Goal: Task Accomplishment & Management: Manage account settings

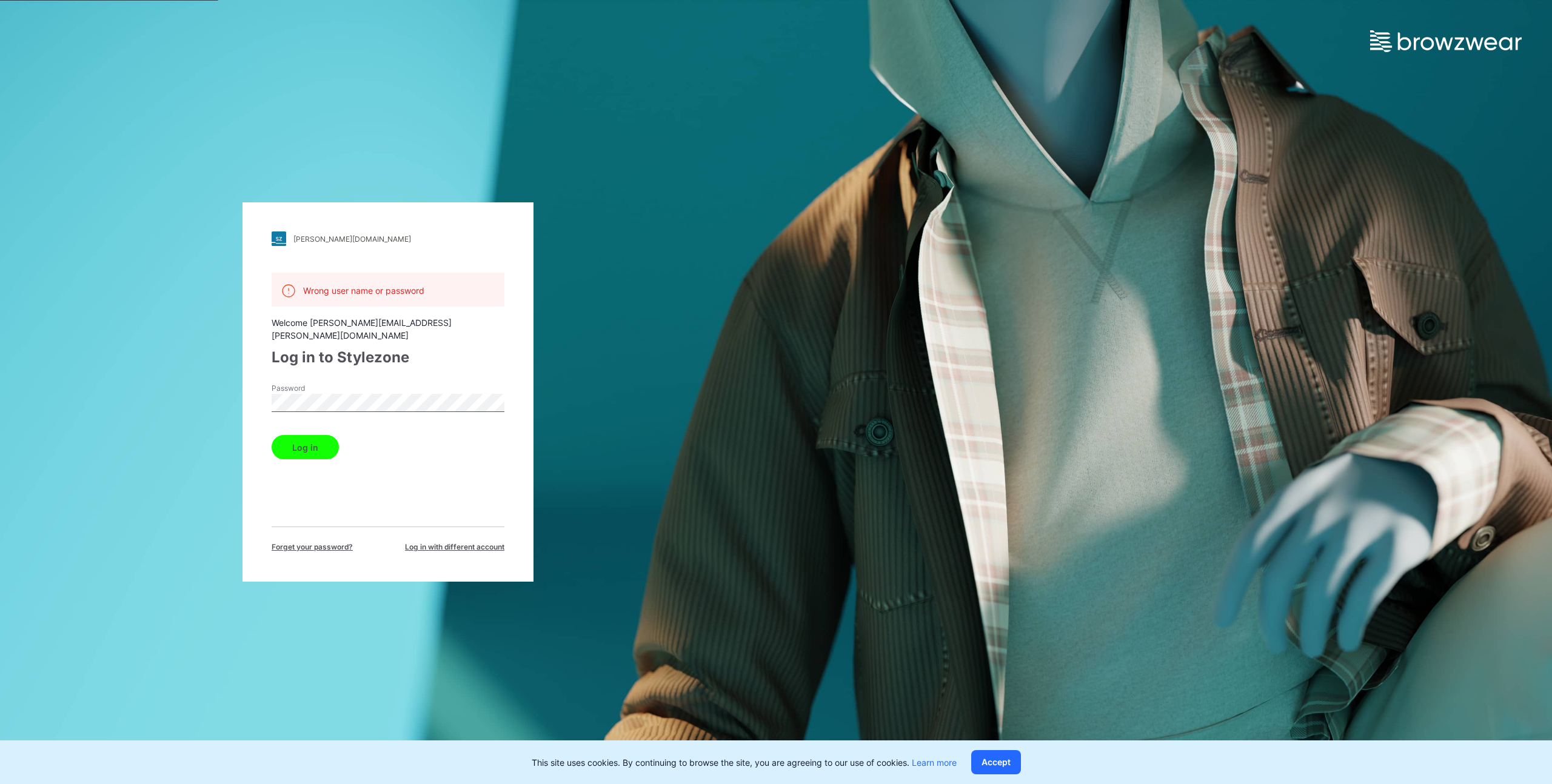
click at [219, 409] on div "komar.stylezone.com Loading... Wrong user name or password Welcome janelle.batl…" at bounding box center [388, 392] width 776 height 784
click at [272, 435] on button "Log in" at bounding box center [305, 448] width 67 height 24
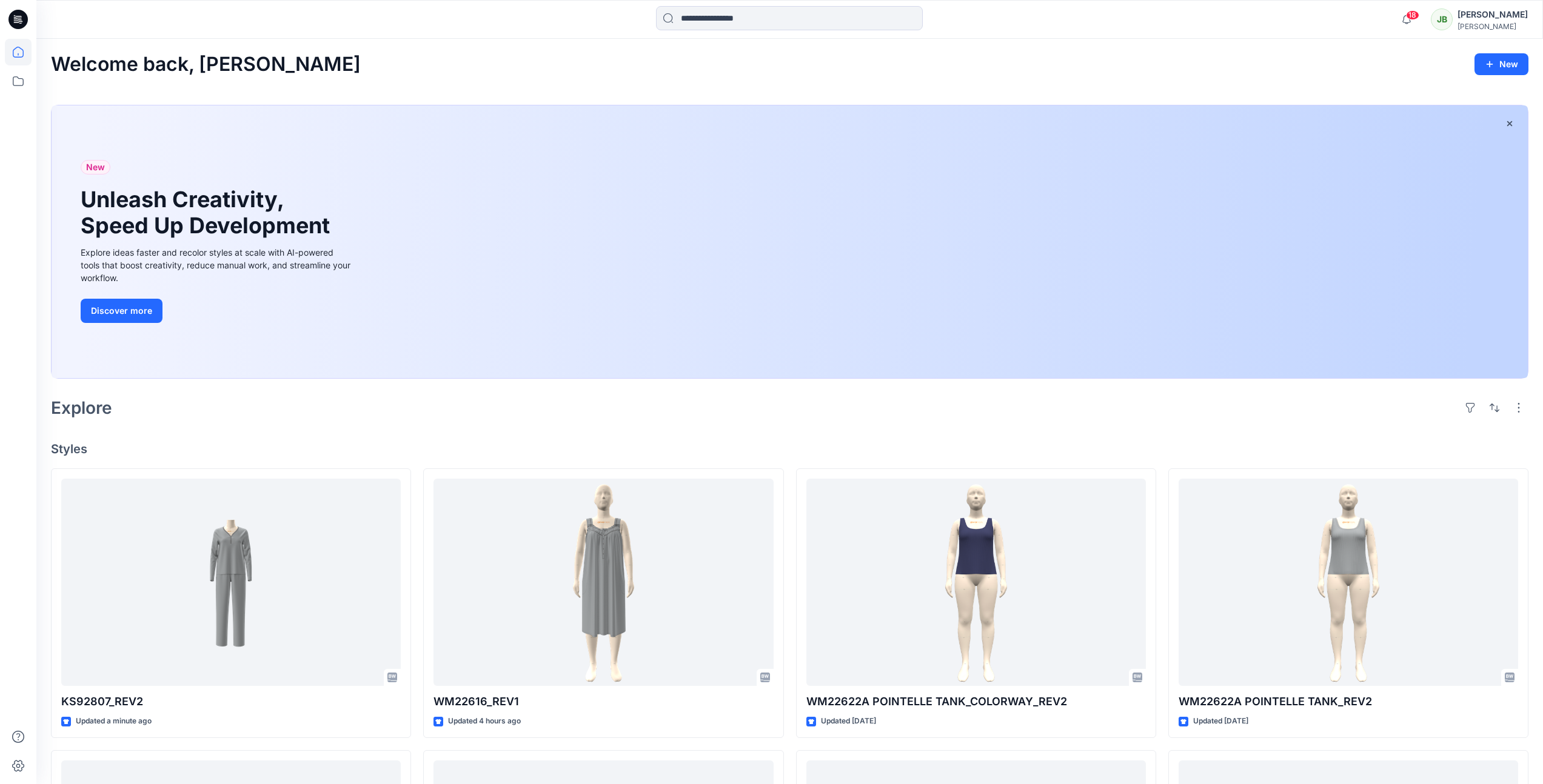
click at [813, 12] on div "18 Notifications Tharusha Sandadeepa shared WM22616_REV1 in S2-26 WM ARIA (Unkn…" at bounding box center [790, 20] width 1506 height 27
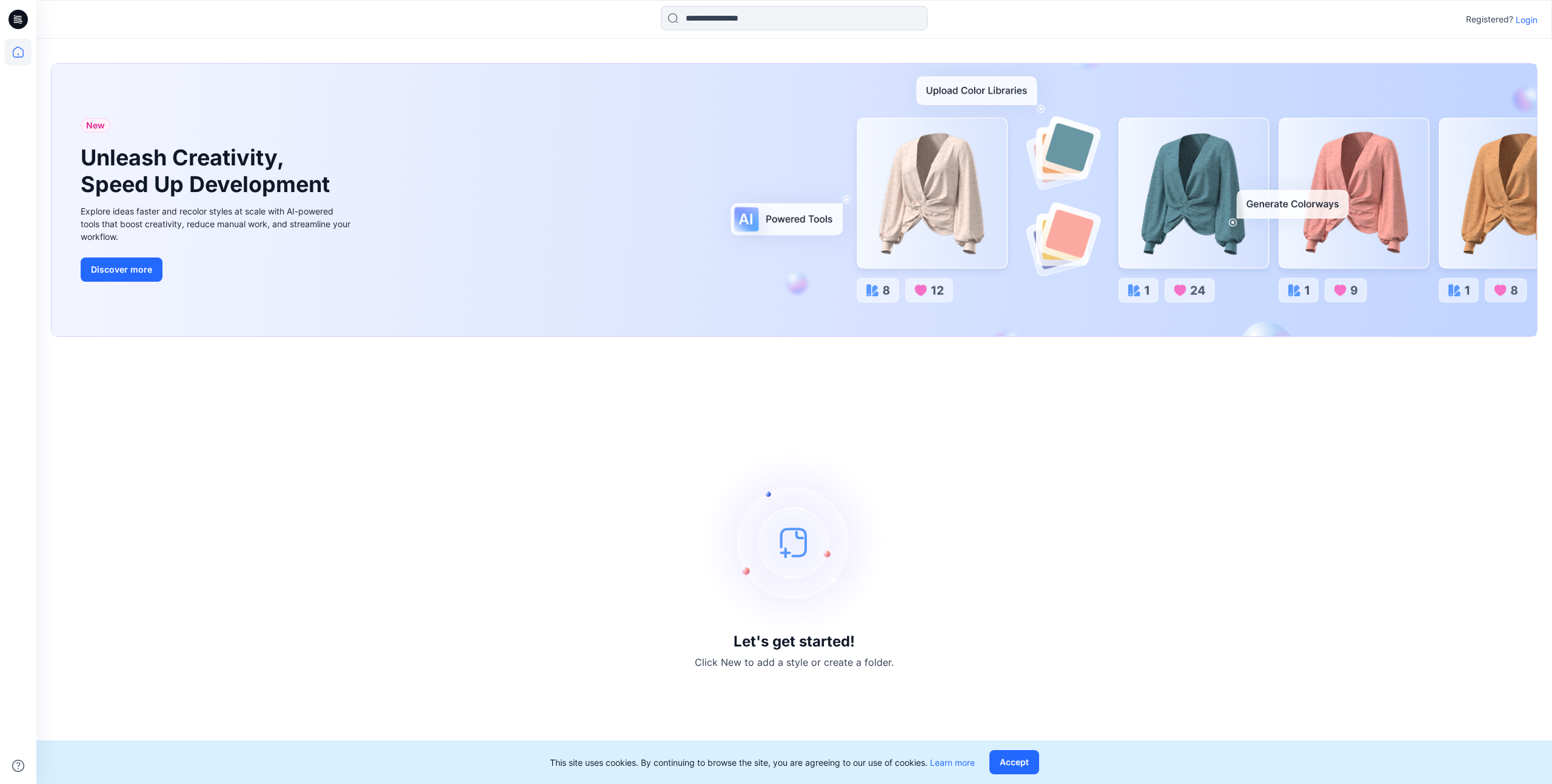
click at [1529, 20] on p "Login" at bounding box center [1527, 20] width 22 height 13
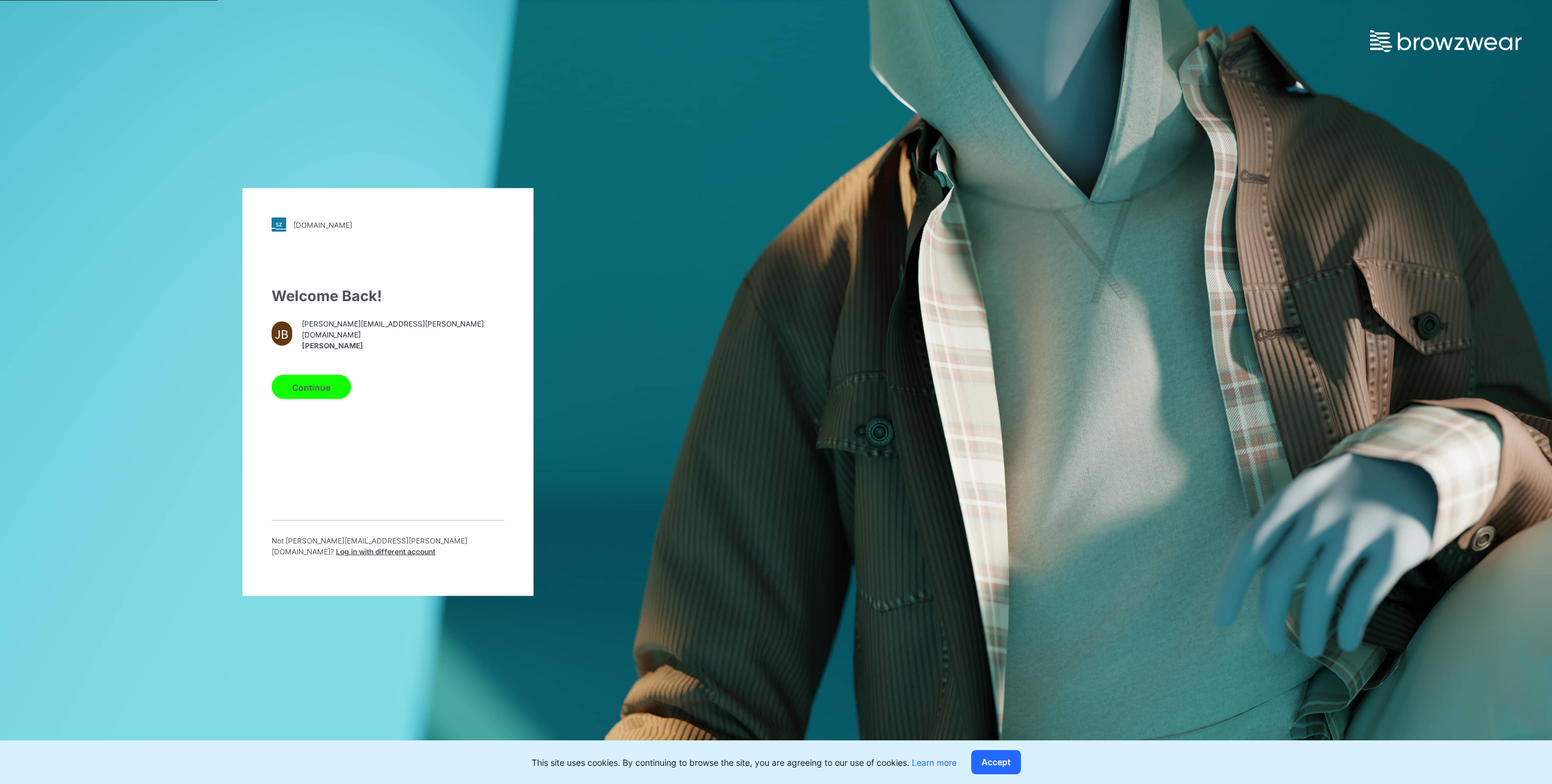
click at [299, 391] on button "Continue" at bounding box center [311, 387] width 79 height 24
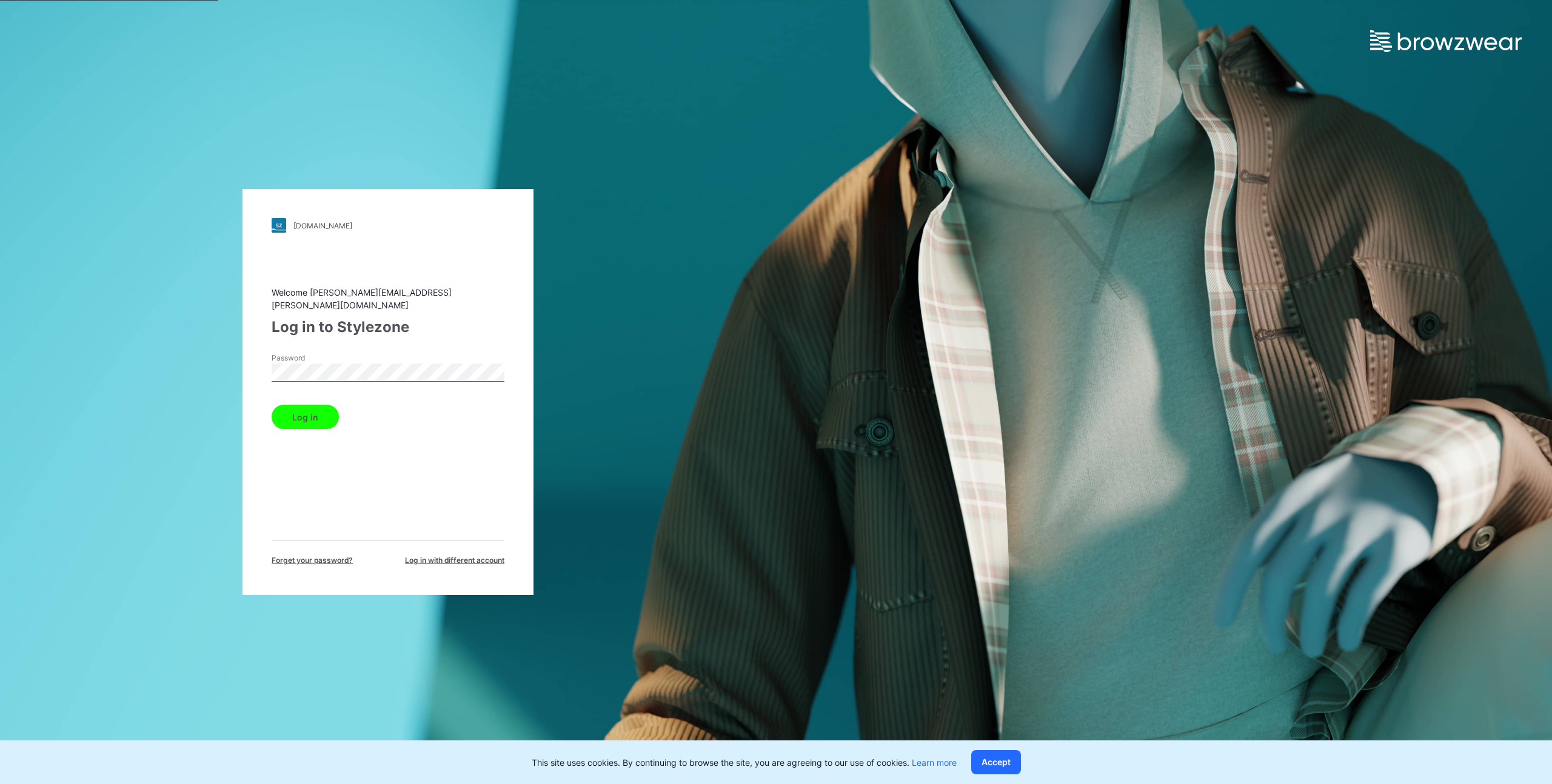
click at [313, 405] on button "Log in" at bounding box center [305, 417] width 67 height 24
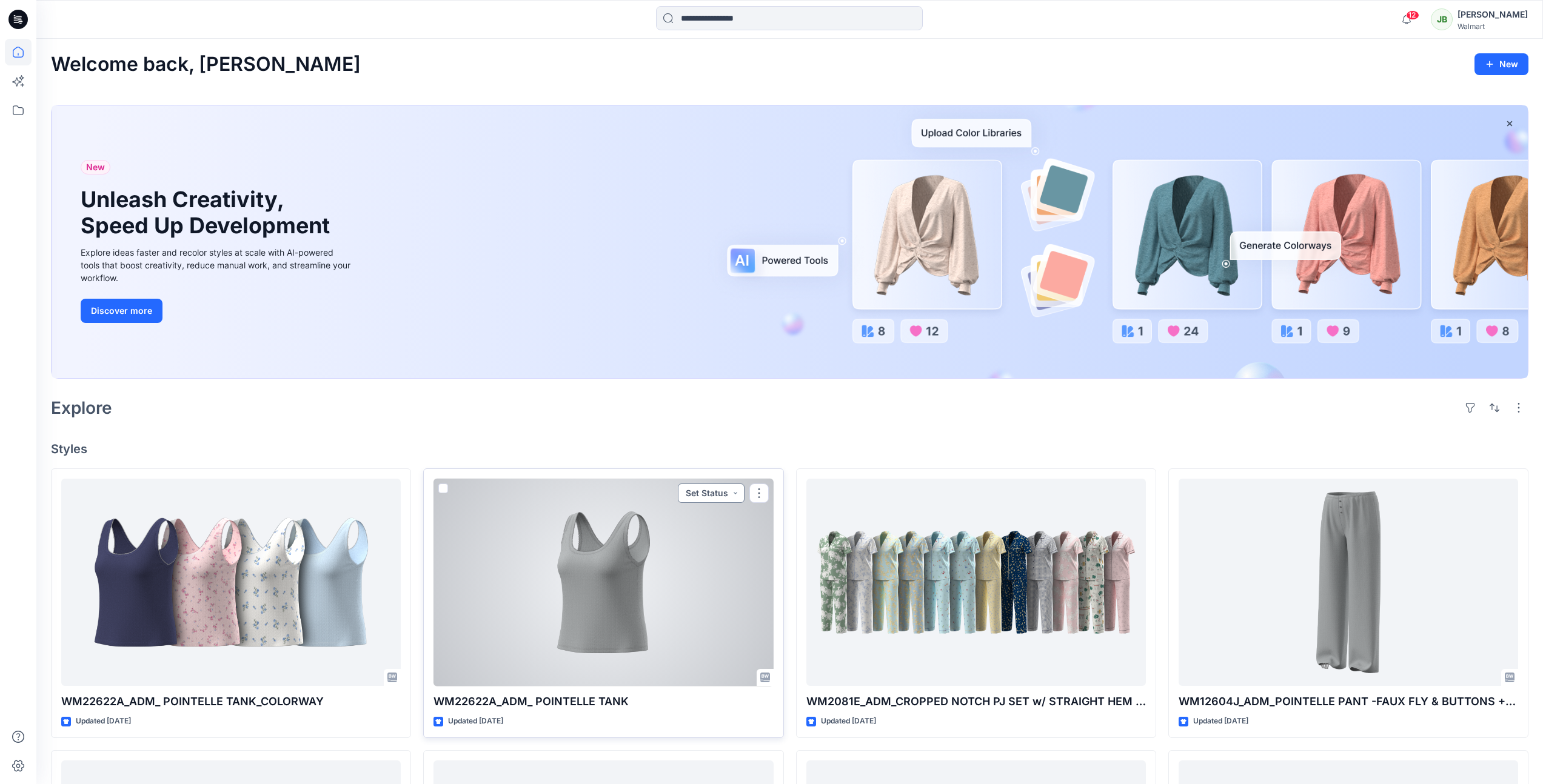
click at [732, 492] on button "Set Status" at bounding box center [711, 493] width 67 height 20
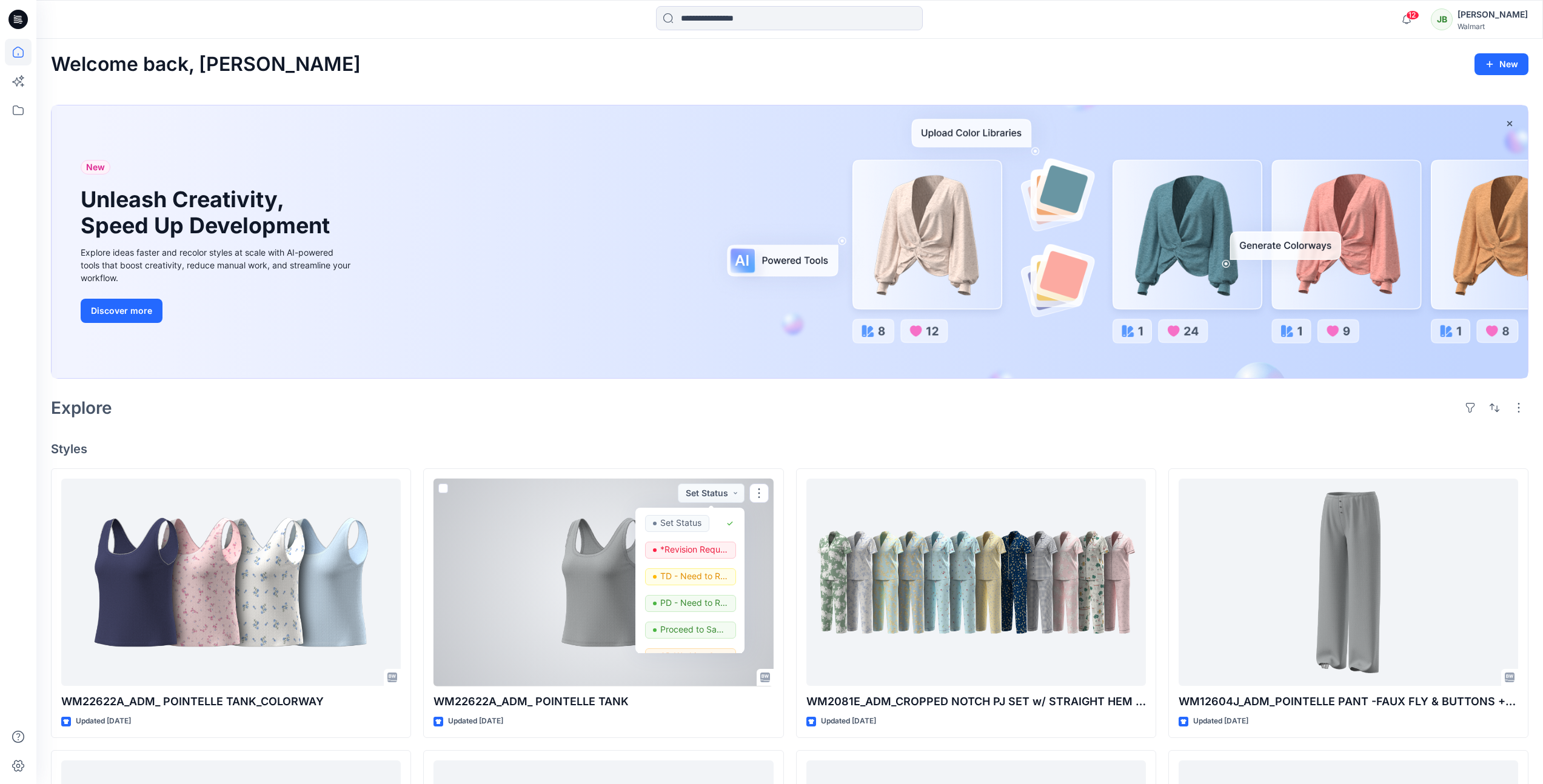
drag, startPoint x: 744, startPoint y: 546, endPoint x: 749, endPoint y: 577, distance: 31.4
click at [748, 578] on div at bounding box center [604, 583] width 340 height 208
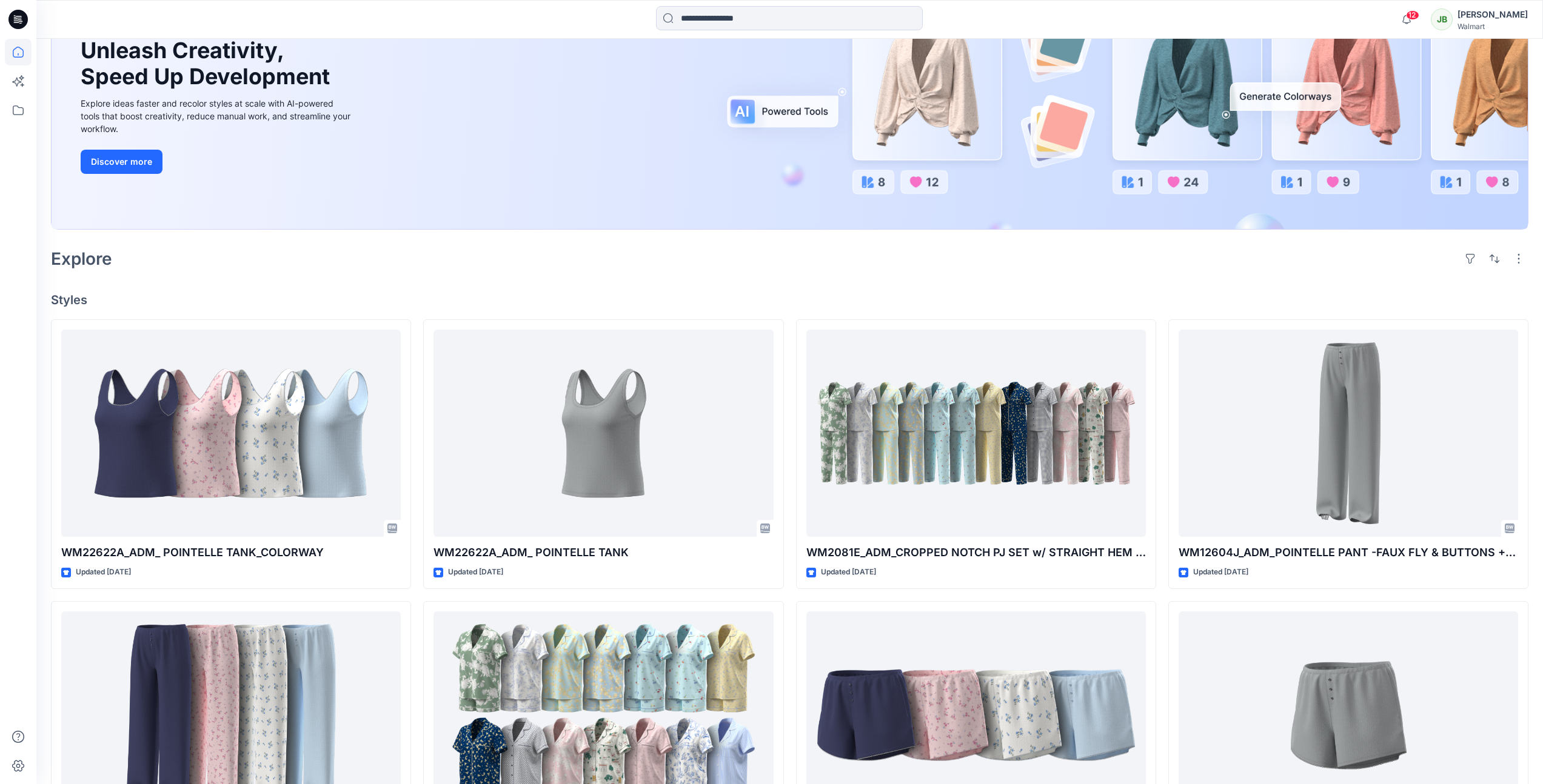
scroll to position [51, 0]
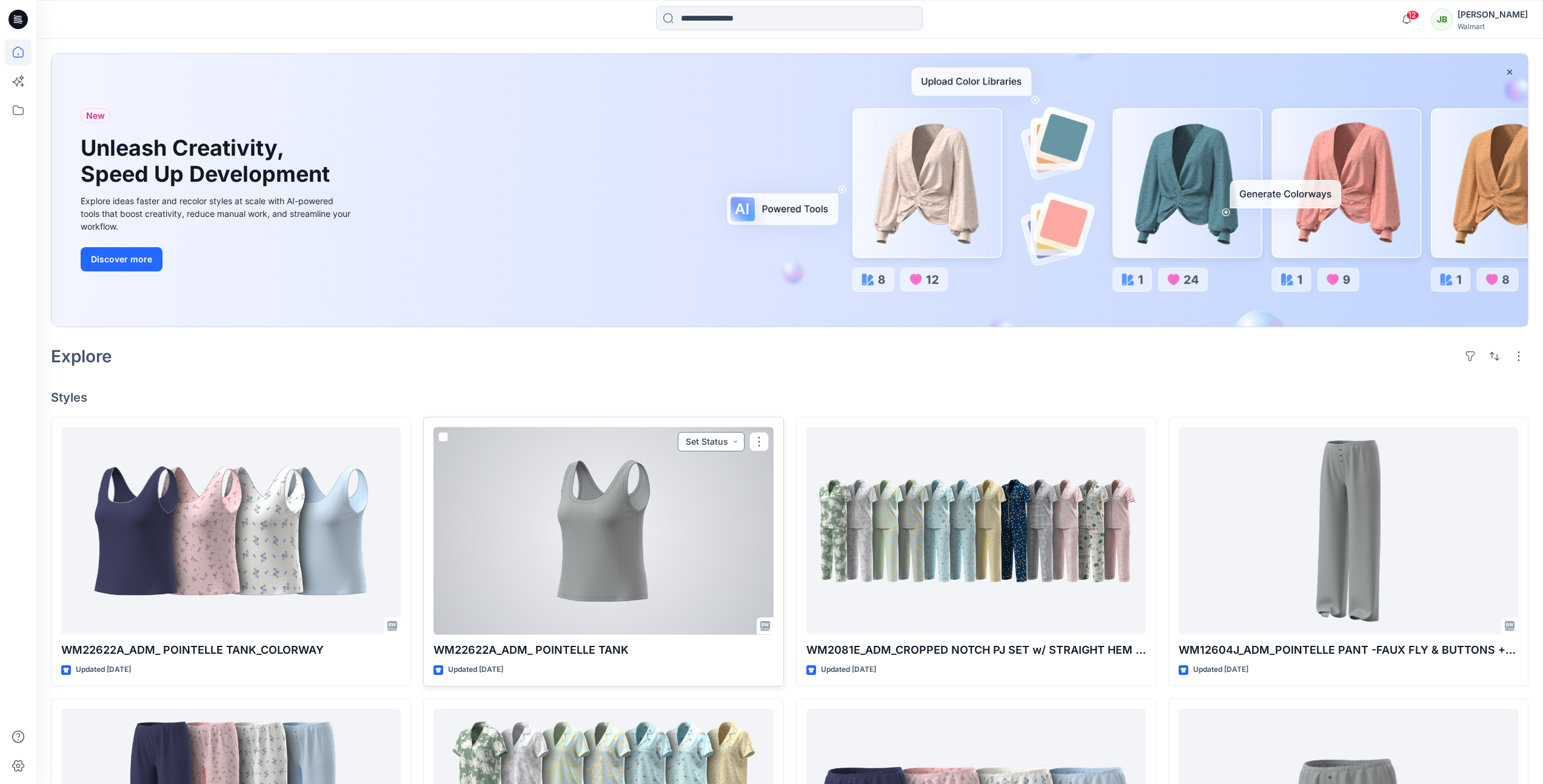
click at [735, 440] on button "Set Status" at bounding box center [711, 442] width 67 height 20
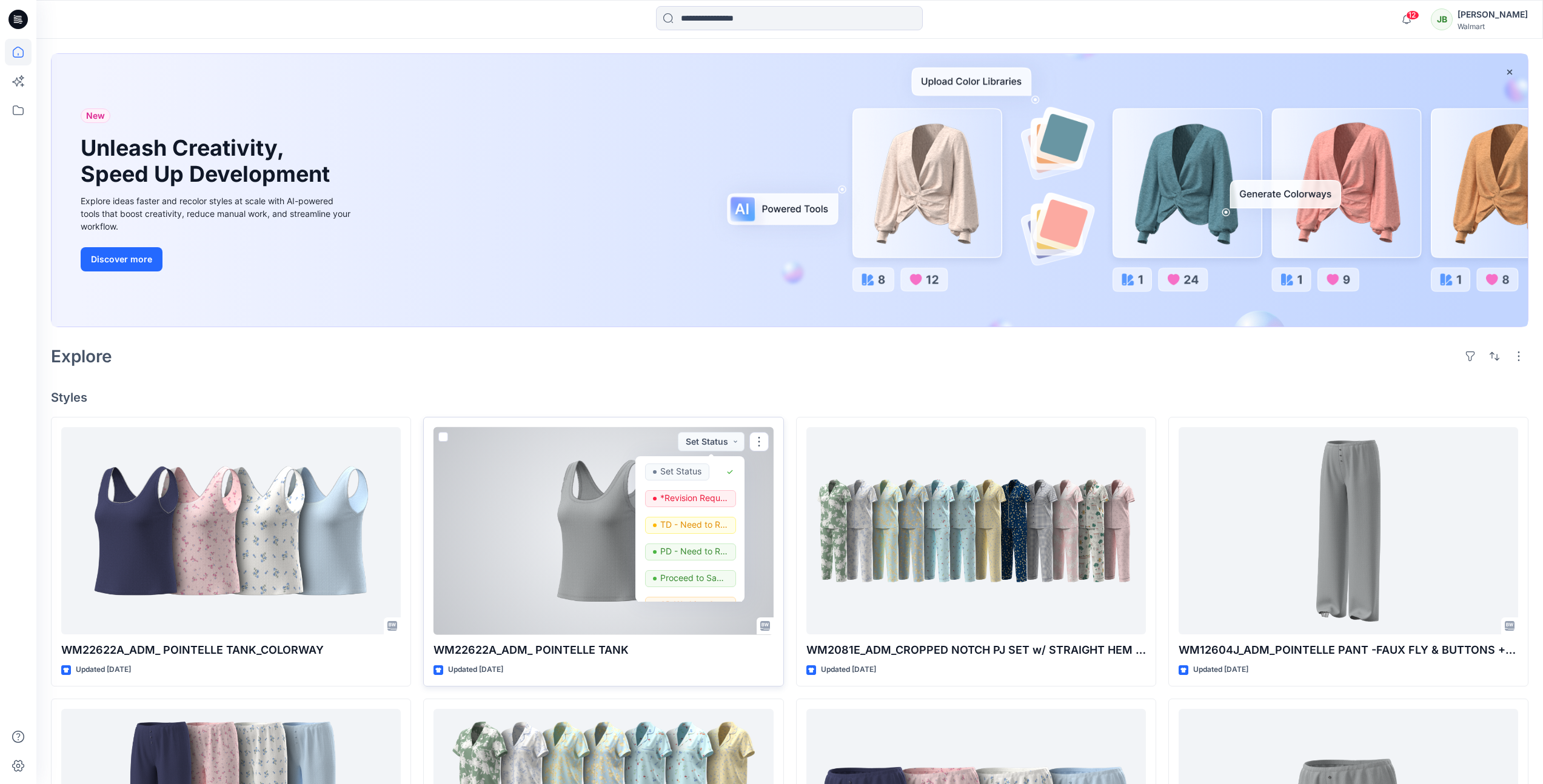
drag, startPoint x: 744, startPoint y: 513, endPoint x: 746, endPoint y: 529, distance: 16.1
click at [746, 531] on div "WM22622A_ADM_ POINTELLE TANK Updated [DATE] Set Status Set Status *Revision Req…" at bounding box center [604, 552] width 360 height 270
click at [704, 504] on p "Need To Review - Design/PD/Tech" at bounding box center [694, 506] width 68 height 16
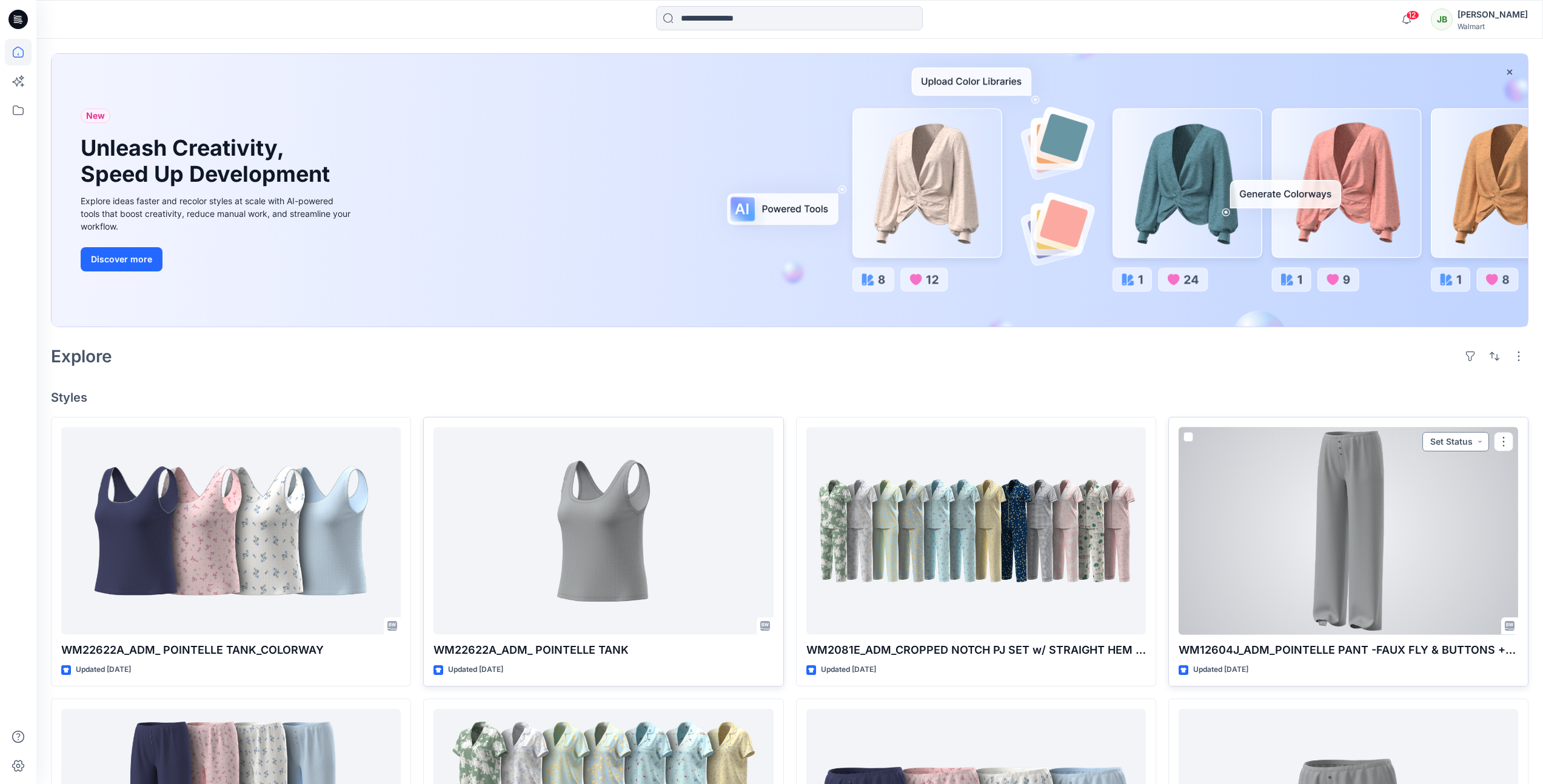
click at [1475, 443] on button "Set Status" at bounding box center [1456, 442] width 67 height 20
click at [1474, 442] on button "Set Status" at bounding box center [1456, 442] width 67 height 20
click at [1481, 442] on button "Set Status" at bounding box center [1456, 442] width 67 height 20
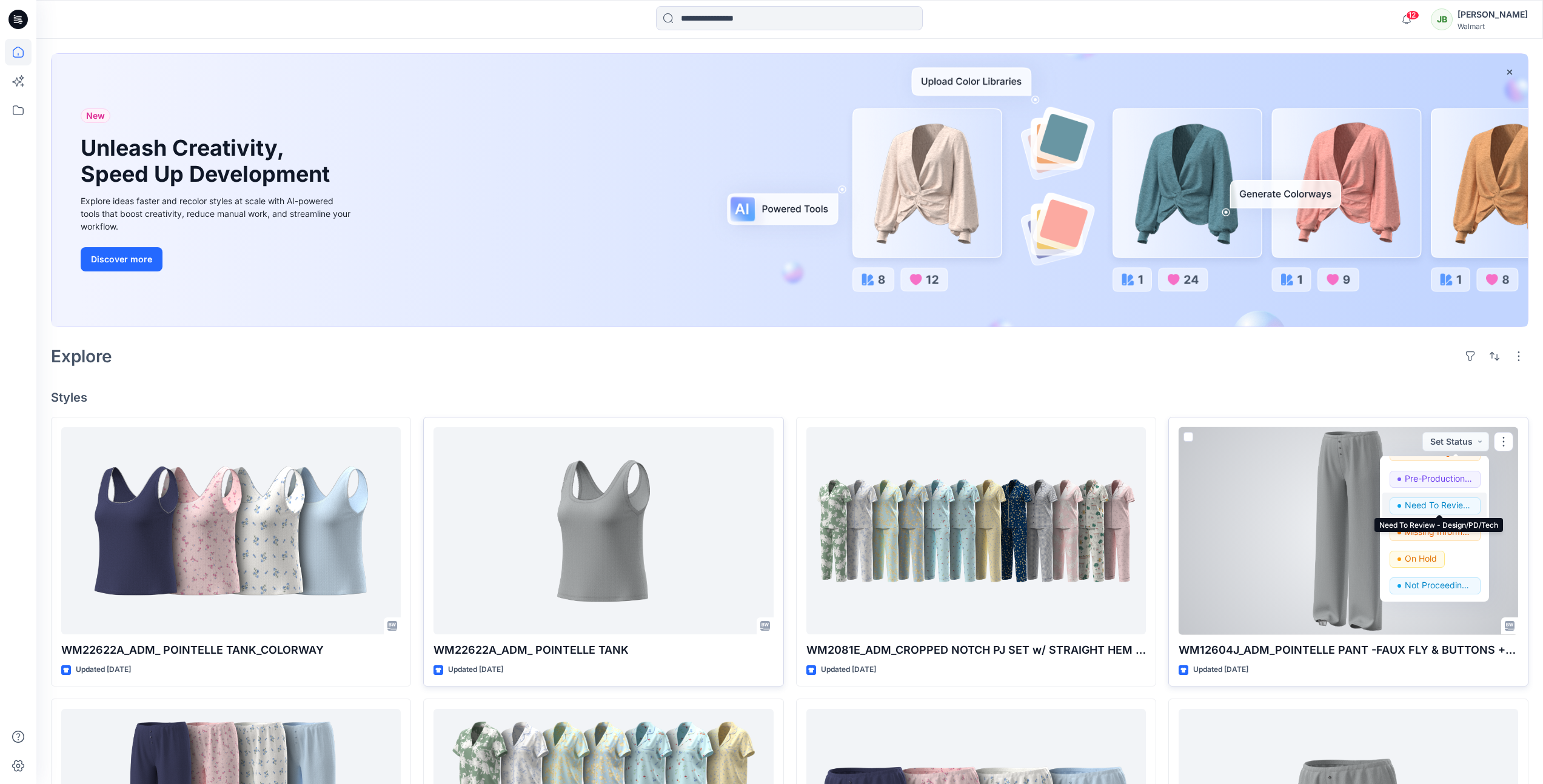
drag, startPoint x: 1451, startPoint y: 507, endPoint x: 1453, endPoint y: 501, distance: 6.3
click at [1453, 507] on p "Need To Review - Design/PD/Tech" at bounding box center [1439, 506] width 68 height 16
click at [1451, 507] on p "Need To Review - Design/PD/Tech" at bounding box center [1439, 506] width 68 height 16
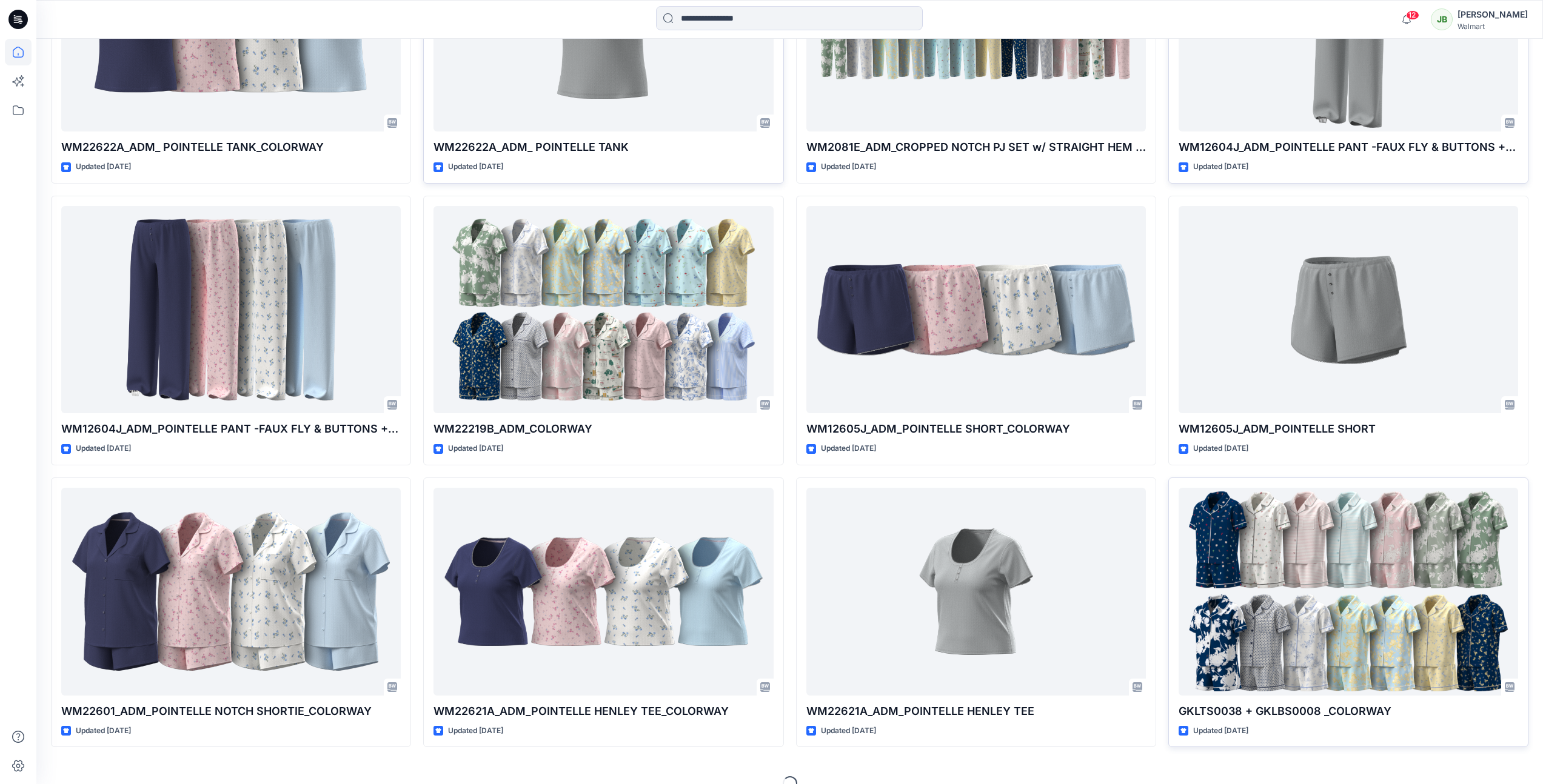
scroll to position [551, 0]
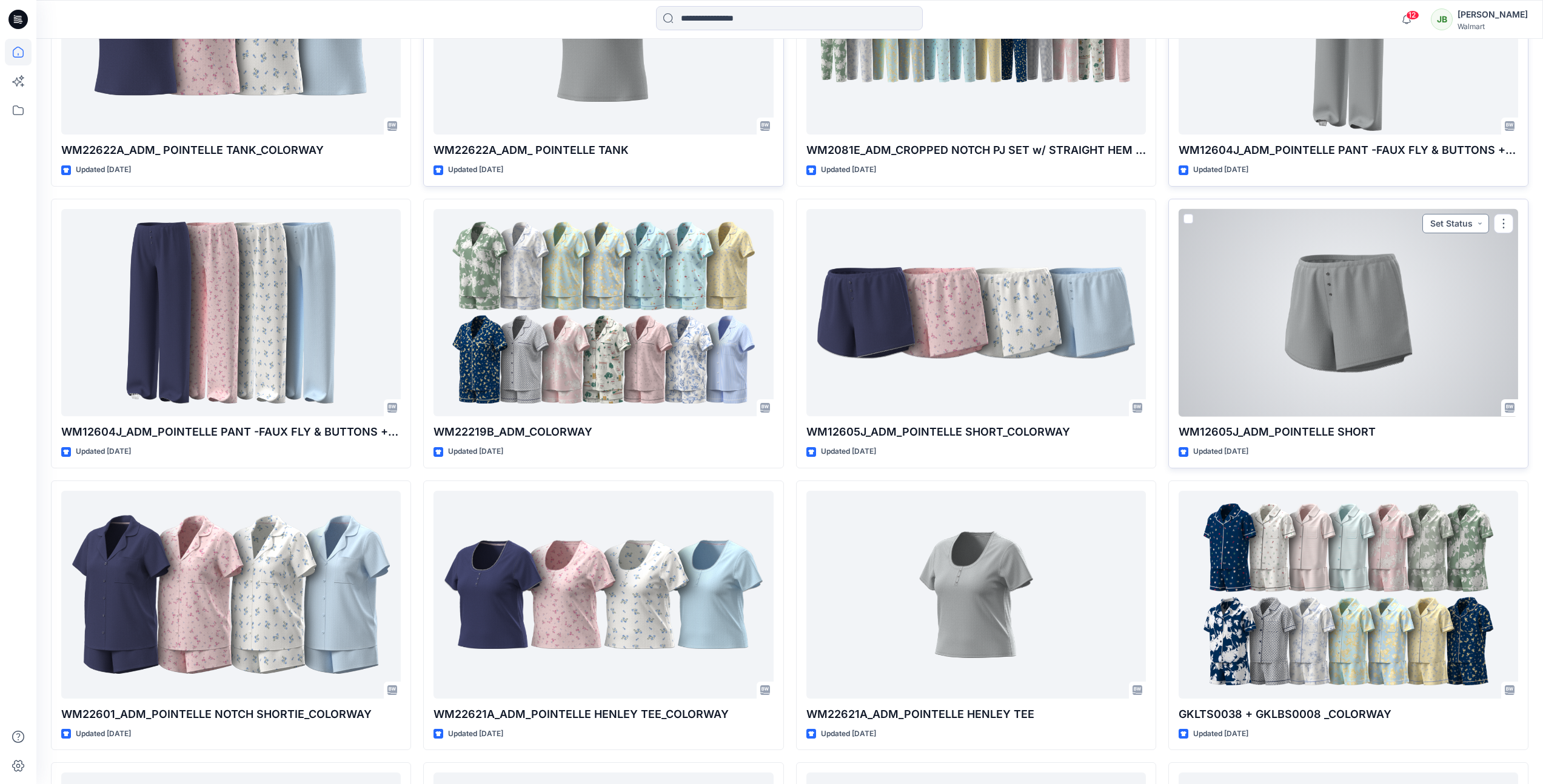
click at [1479, 219] on button "Set Status" at bounding box center [1456, 223] width 67 height 20
click at [1455, 288] on p "Need To Review - Design/PD/Tech" at bounding box center [1439, 288] width 68 height 16
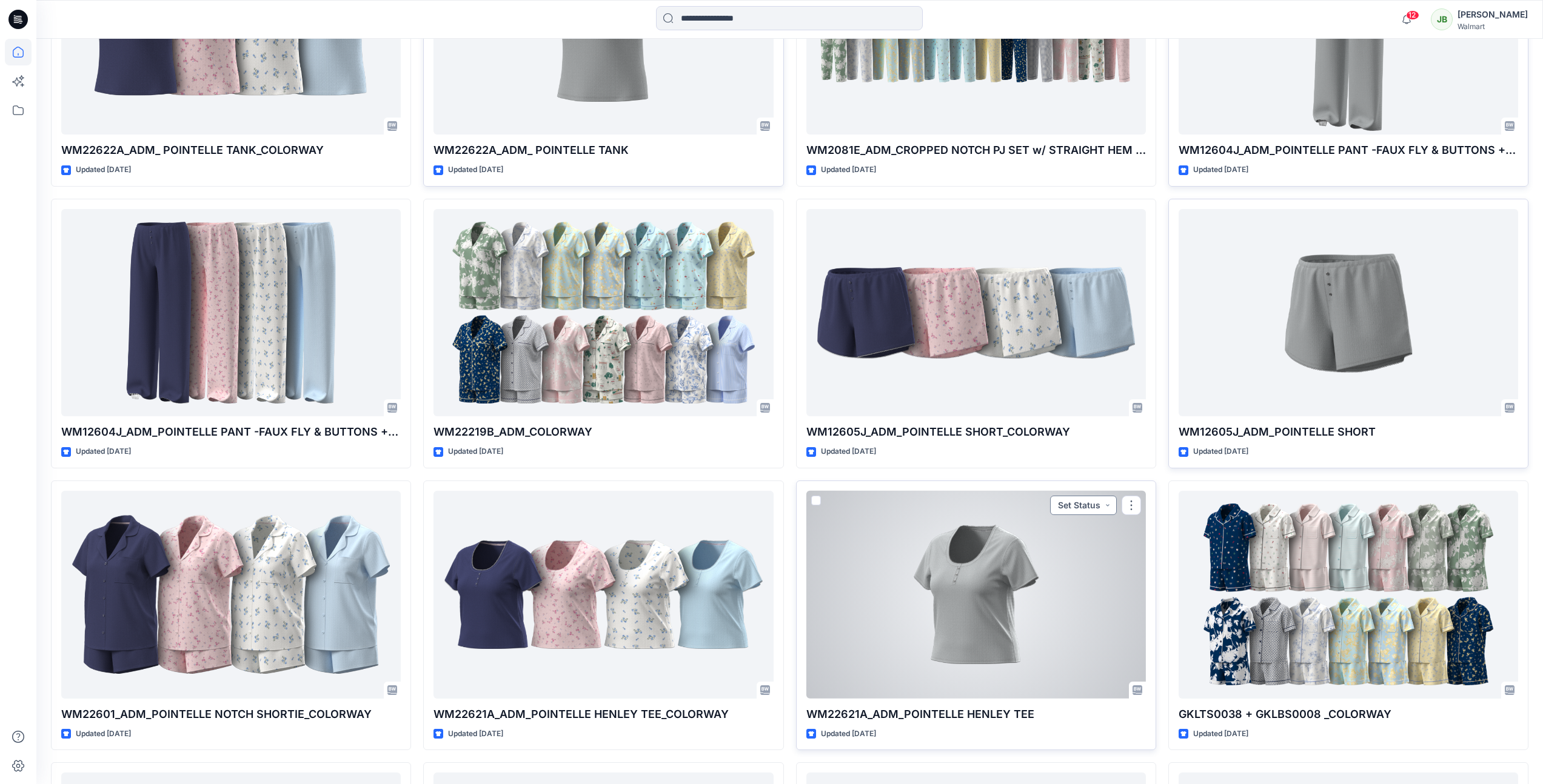
click at [1098, 505] on button "Set Status" at bounding box center [1083, 506] width 67 height 20
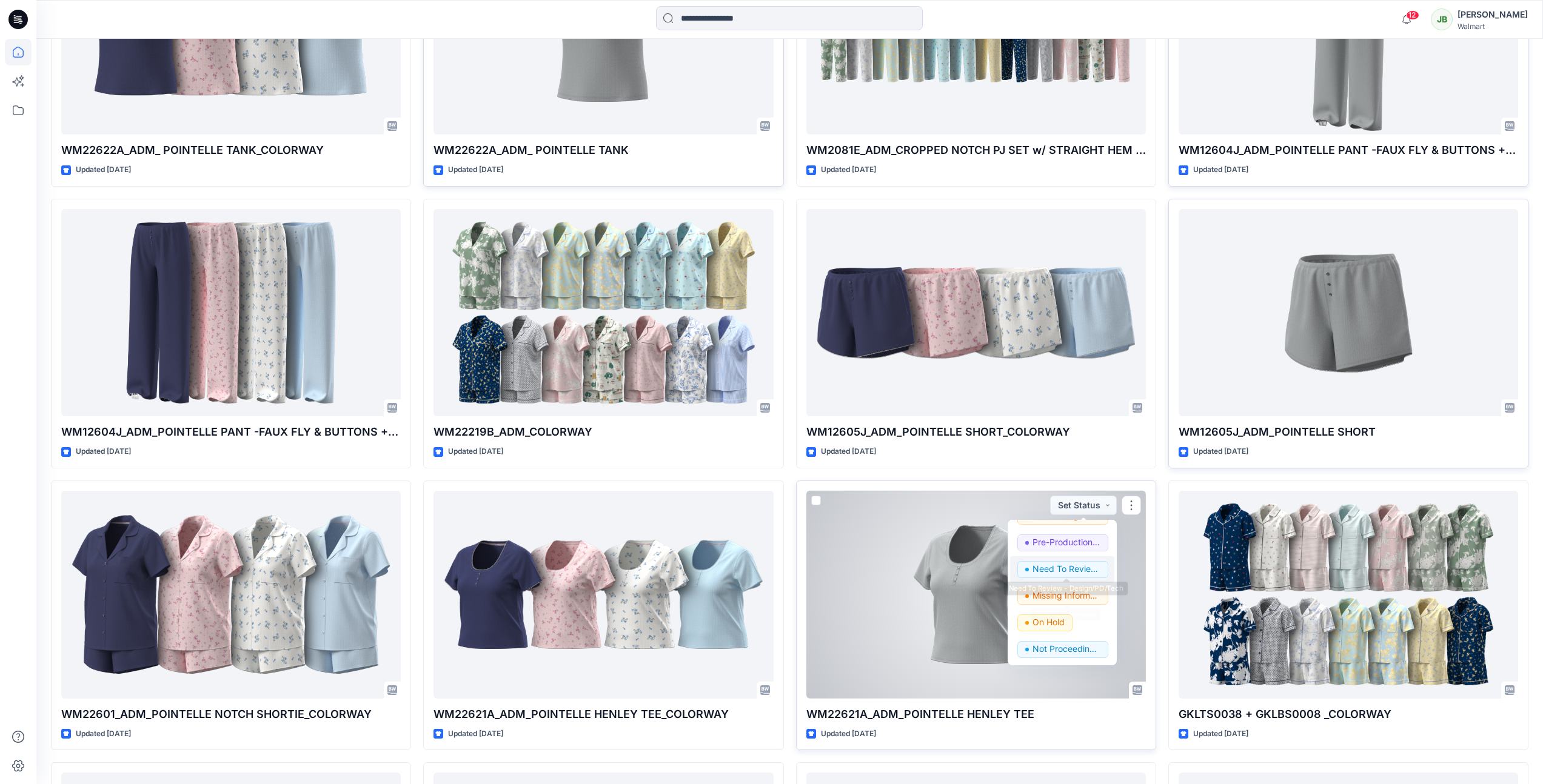
click at [1082, 567] on p "Need To Review - Design/PD/Tech" at bounding box center [1066, 569] width 68 height 16
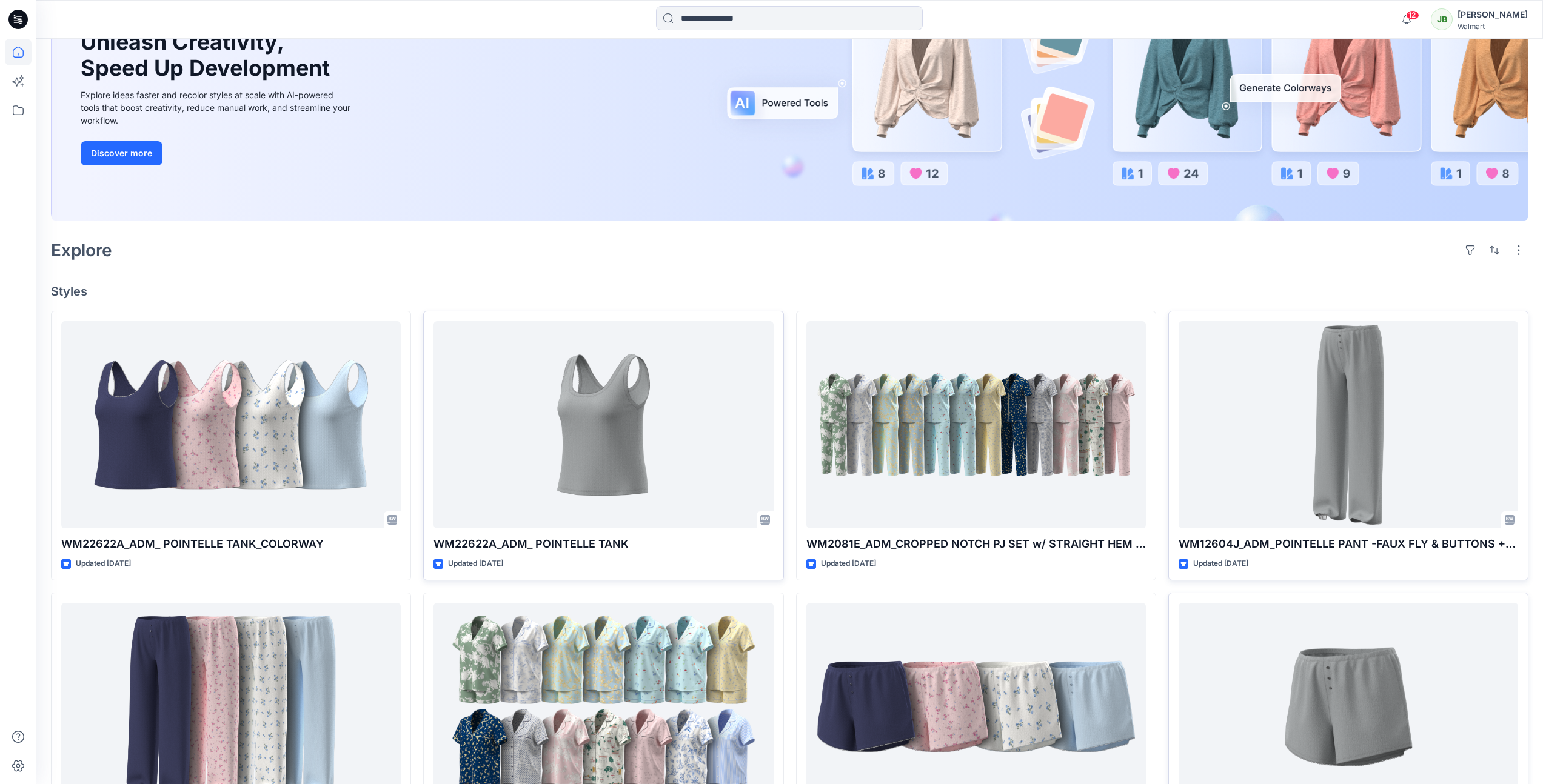
scroll to position [0, 0]
